Goal: Transaction & Acquisition: Obtain resource

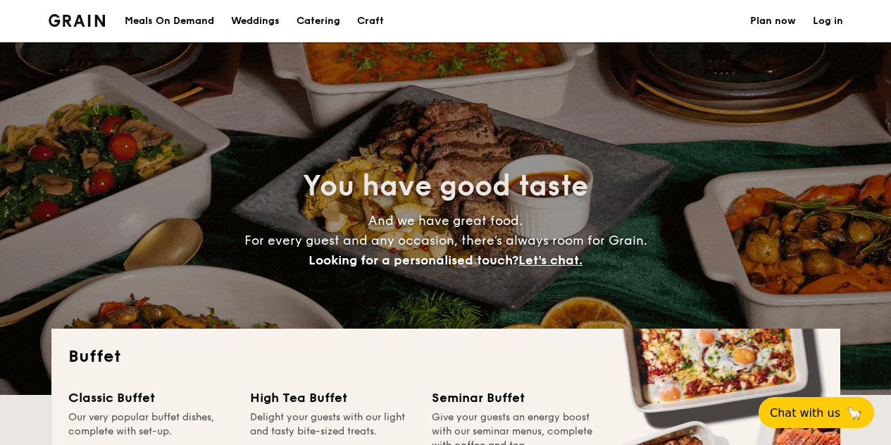
select select
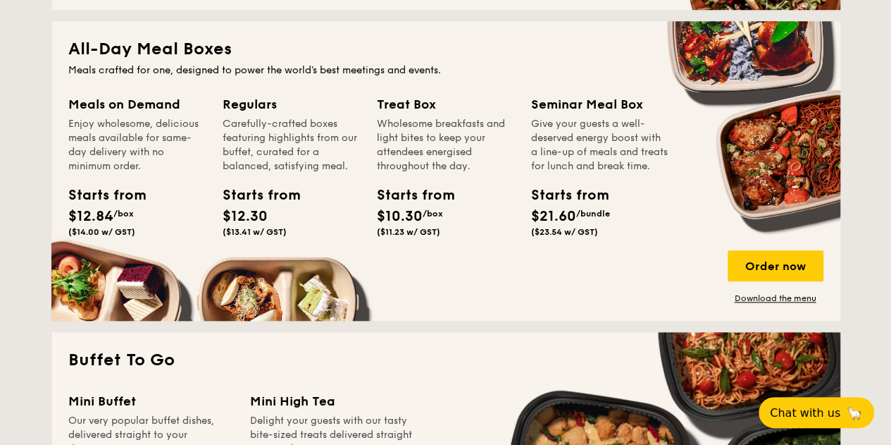
scroll to position [493, 0]
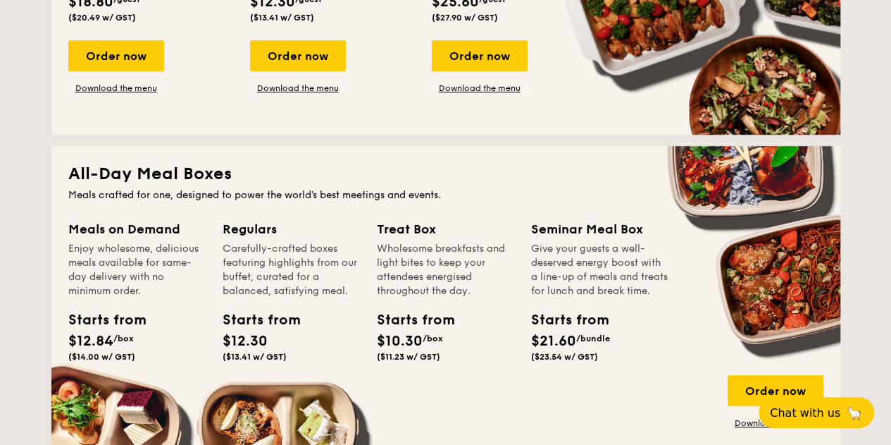
click at [150, 162] on div "All-Day Meal Boxes Meals crafted for one, designed to power the world's best me…" at bounding box center [445, 295] width 789 height 299
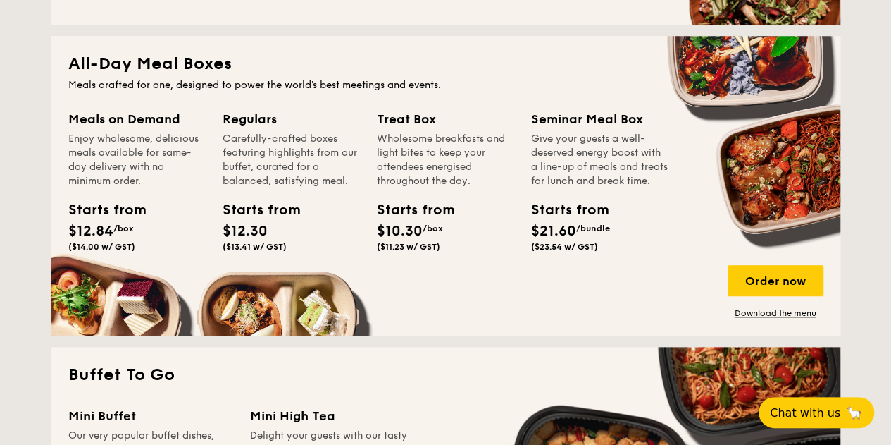
scroll to position [634, 0]
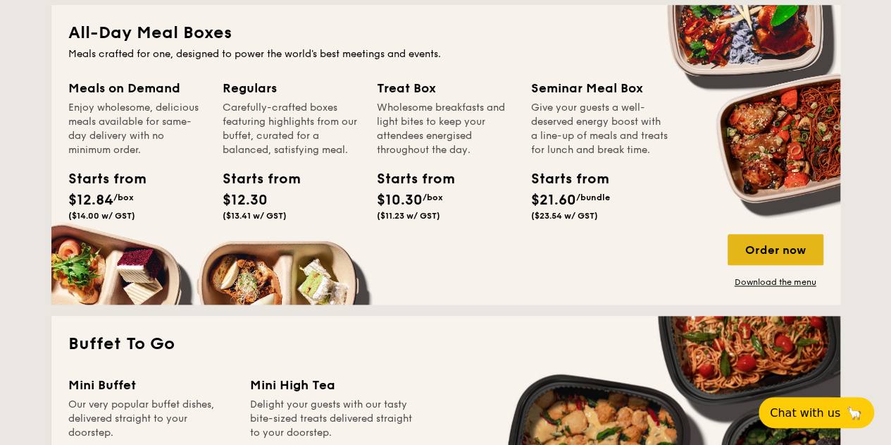
click at [759, 246] on div "Order now" at bounding box center [776, 249] width 96 height 31
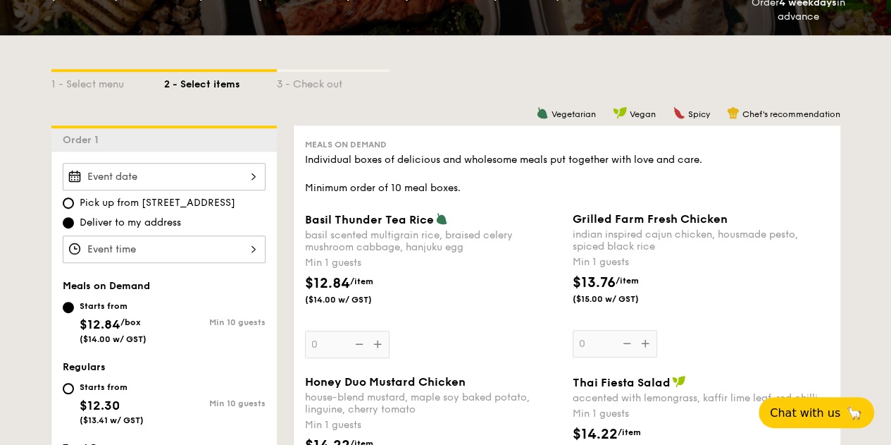
scroll to position [141, 0]
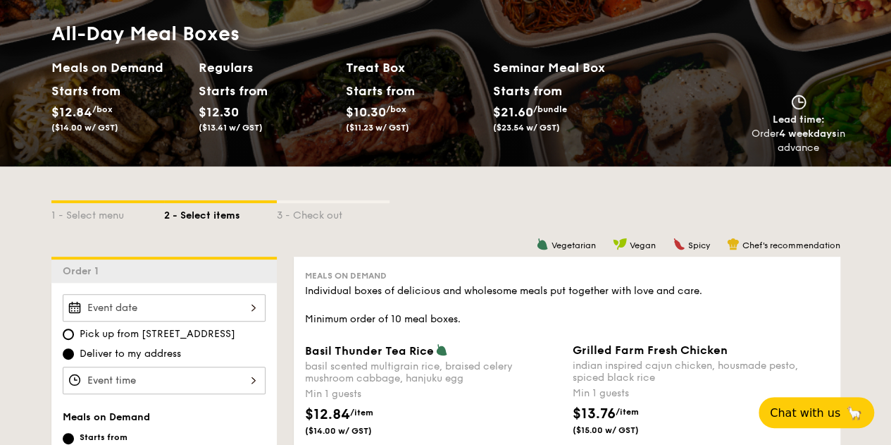
click at [515, 67] on h2 "Seminar Meal Box" at bounding box center [566, 68] width 147 height 20
drag, startPoint x: 116, startPoint y: 68, endPoint x: 116, endPoint y: 57, distance: 10.6
click at [116, 67] on h2 "Meals on Demand" at bounding box center [119, 68] width 136 height 20
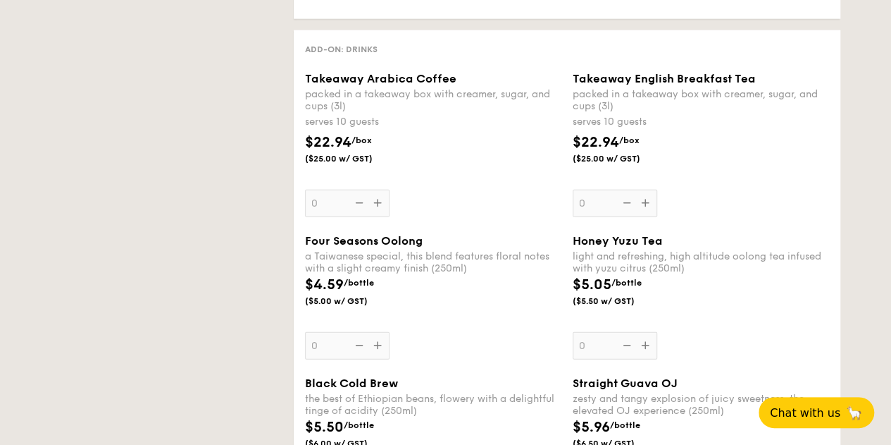
select select
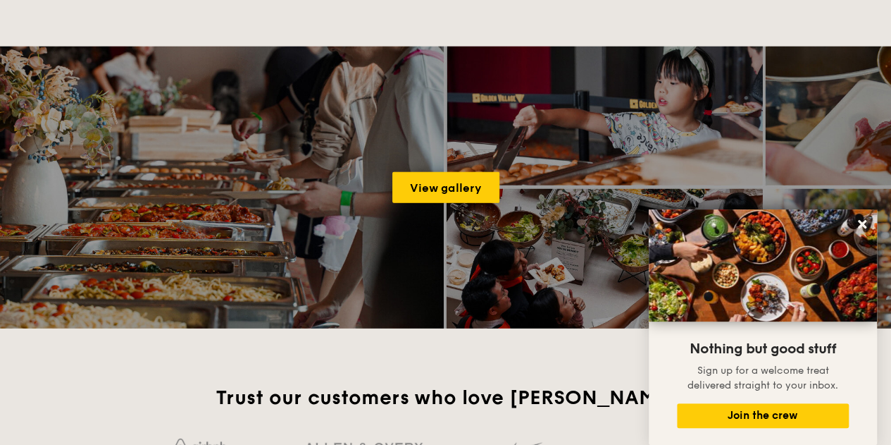
drag, startPoint x: 862, startPoint y: 221, endPoint x: 833, endPoint y: 223, distance: 28.9
click at [862, 221] on icon at bounding box center [862, 224] width 13 height 13
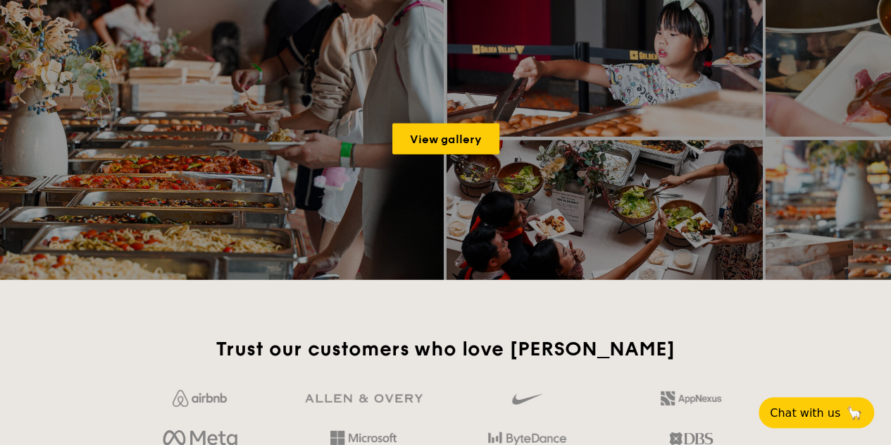
scroll to position [1722, 0]
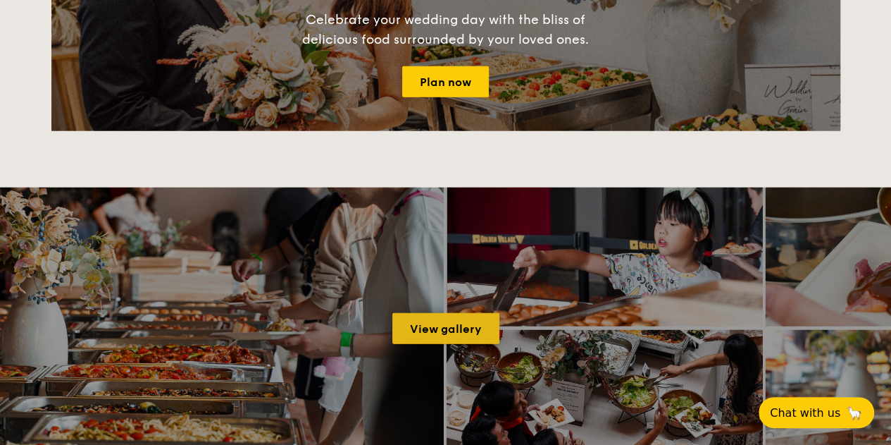
click at [425, 321] on link "View gallery" at bounding box center [445, 328] width 107 height 31
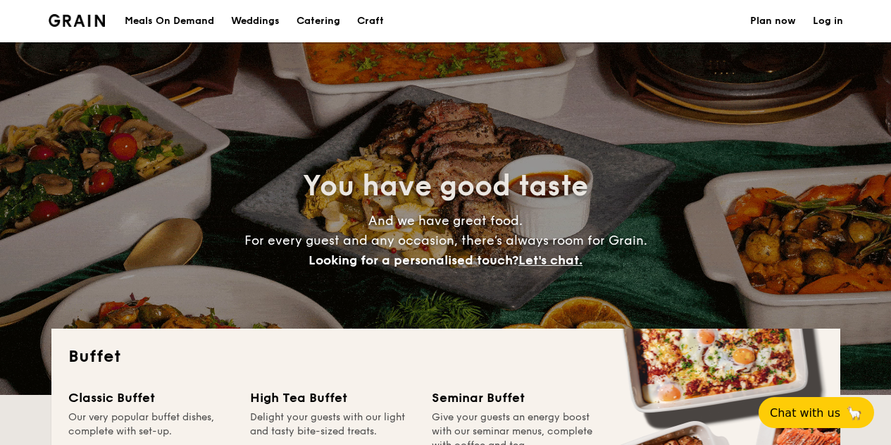
select select
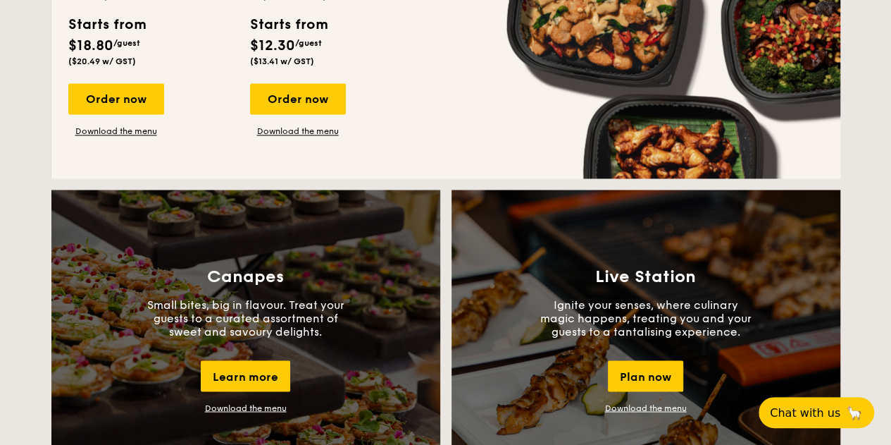
scroll to position [1260, 0]
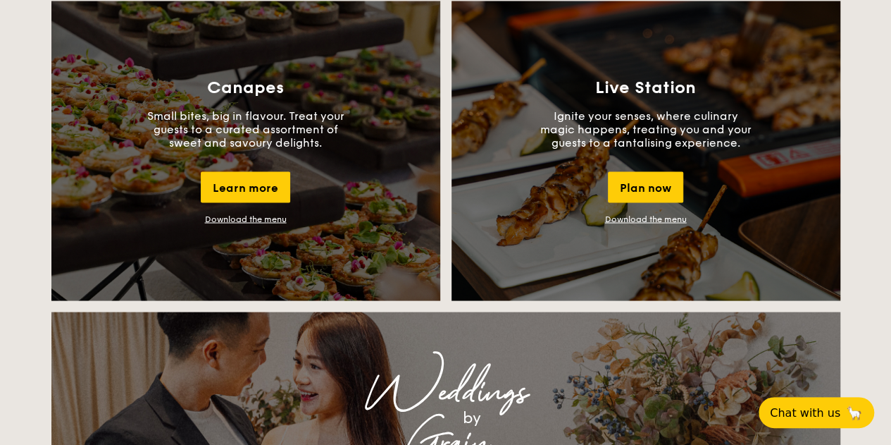
click at [643, 135] on p "Ignite your senses, where culinary magic happens, treating you and your guests …" at bounding box center [645, 128] width 211 height 40
click at [633, 180] on div "Plan now" at bounding box center [645, 186] width 75 height 31
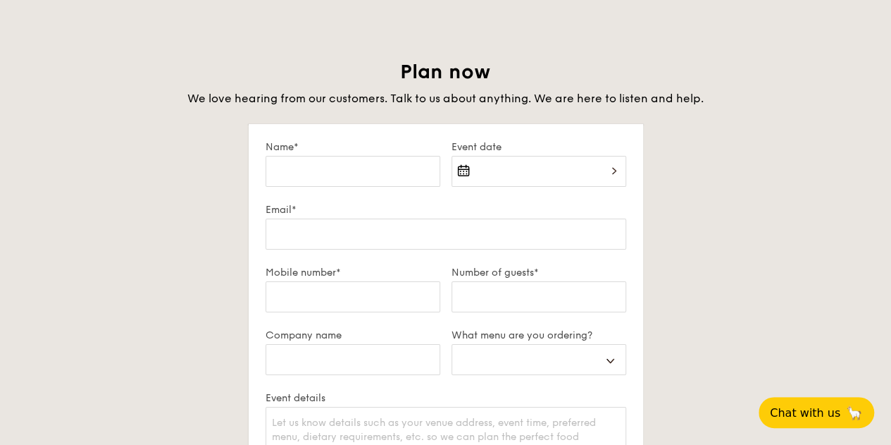
scroll to position [2418, 0]
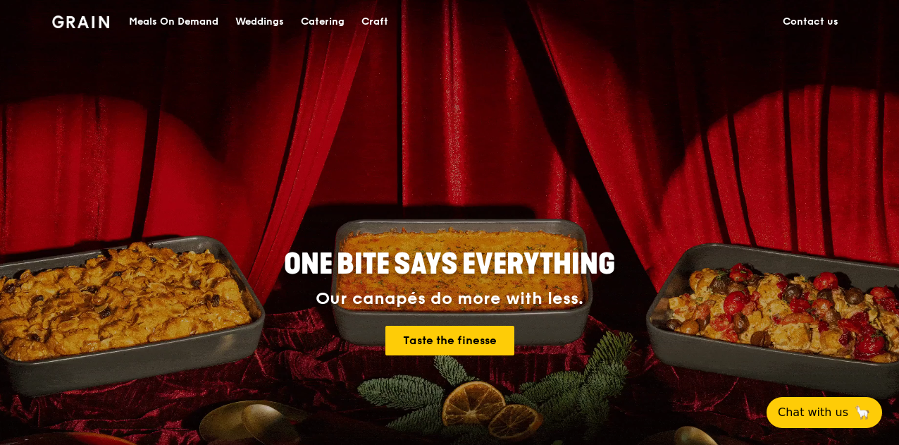
click at [316, 20] on div "Catering" at bounding box center [323, 22] width 44 height 42
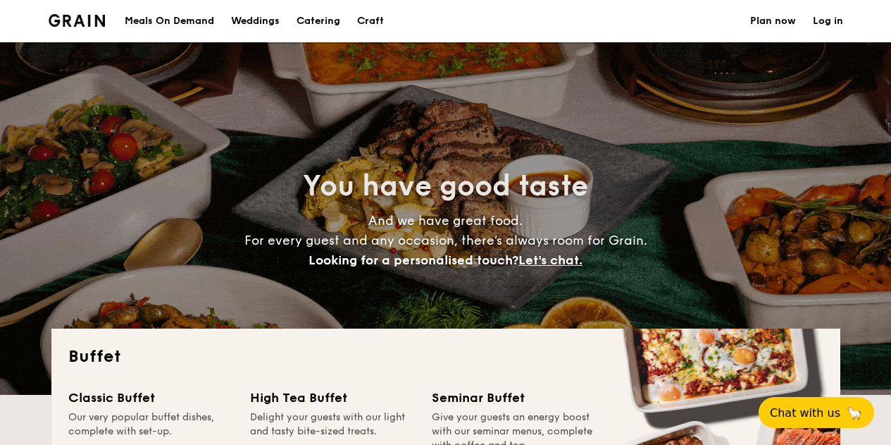
select select
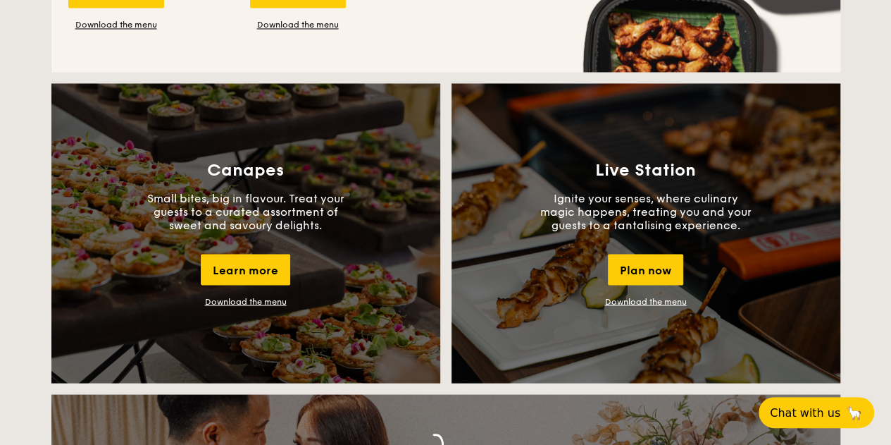
scroll to position [1198, 0]
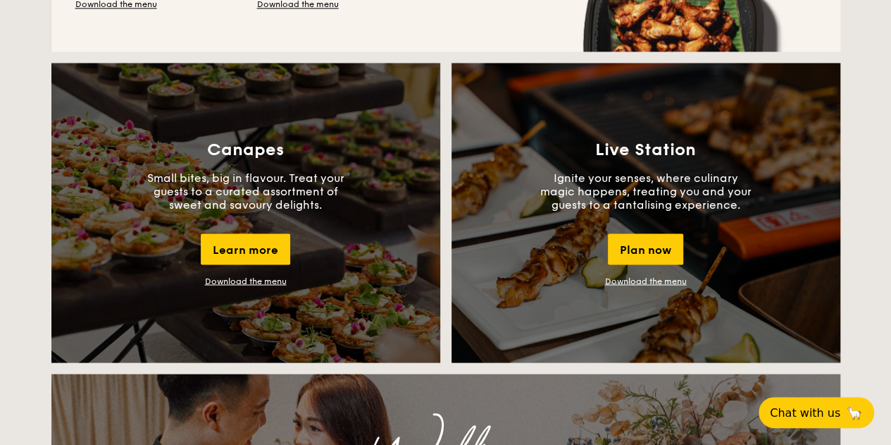
click at [647, 281] on link "Download the menu" at bounding box center [646, 280] width 82 height 10
